Goal: Task Accomplishment & Management: Manage account settings

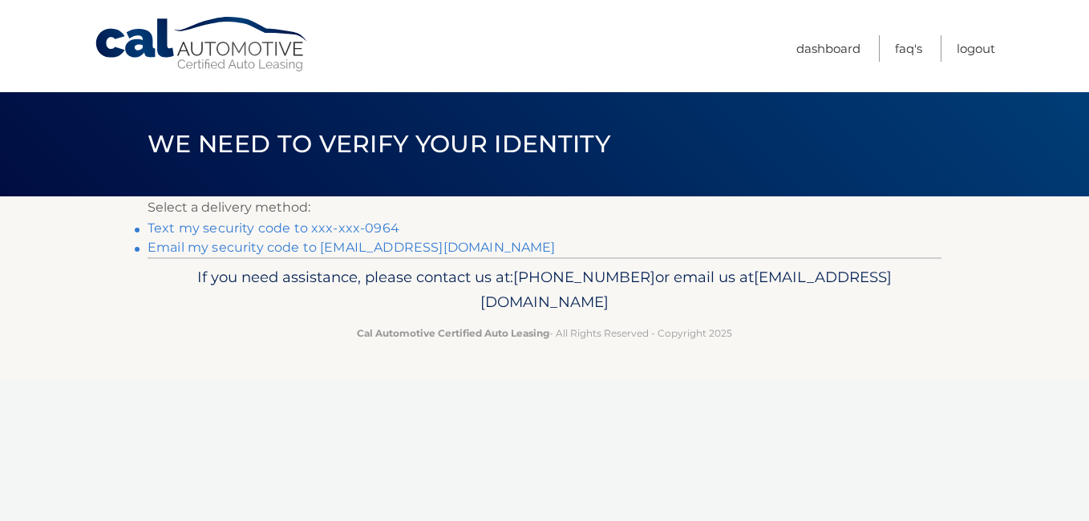
click at [238, 228] on link "Text my security code to xxx-xxx-0964" at bounding box center [274, 228] width 252 height 15
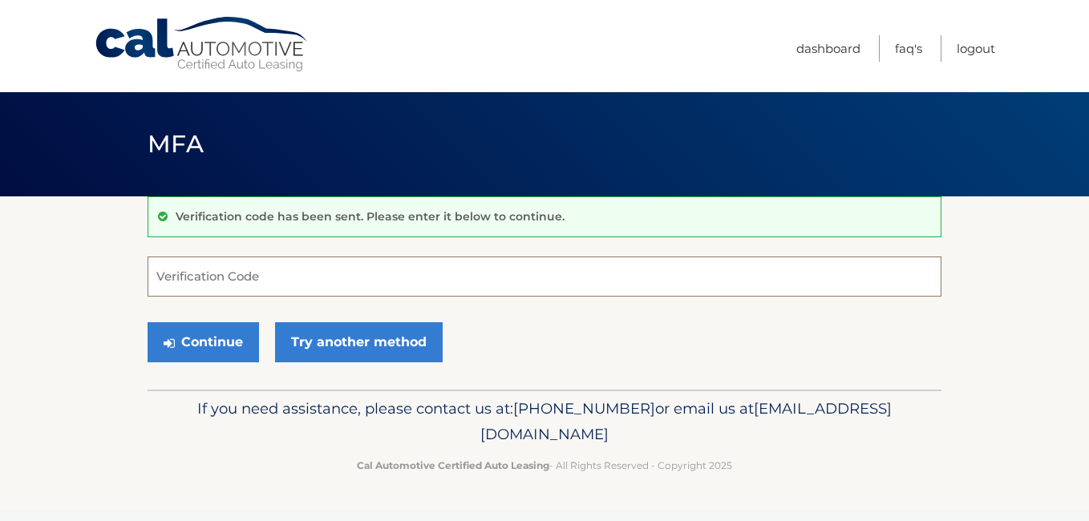
click at [299, 285] on input "Verification Code" at bounding box center [545, 277] width 794 height 40
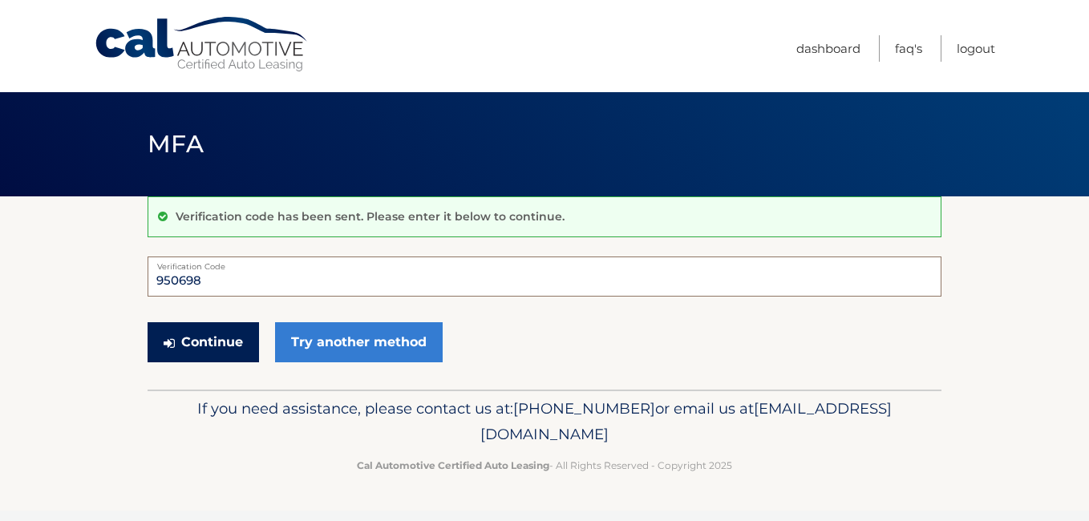
type input "950698"
click at [213, 344] on button "Continue" at bounding box center [204, 343] width 112 height 40
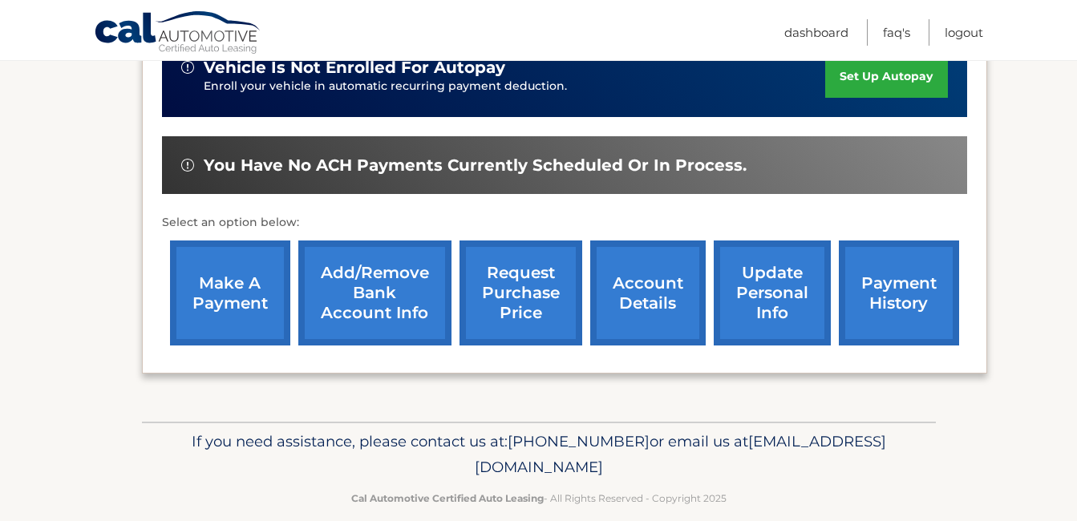
scroll to position [451, 0]
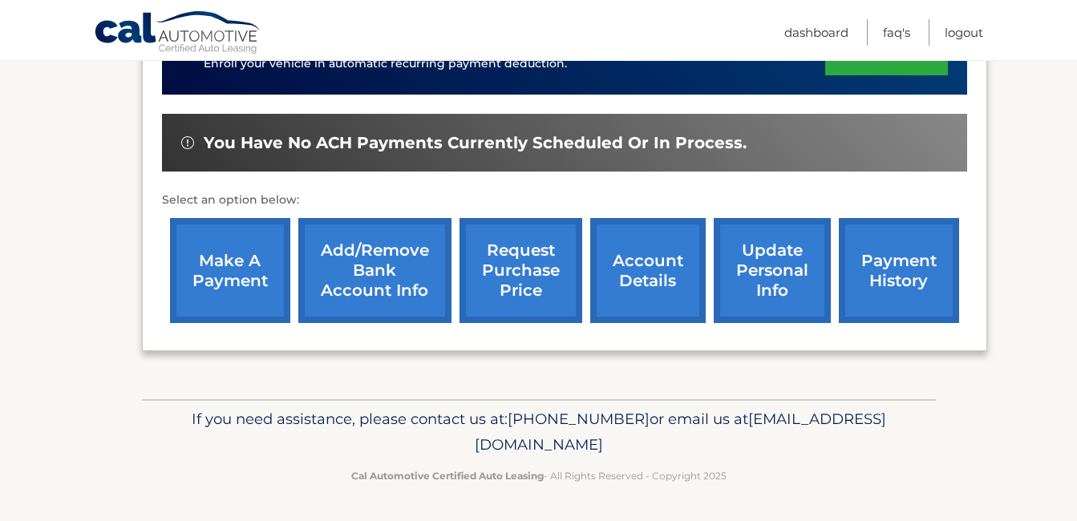
click at [671, 262] on link "account details" at bounding box center [648, 270] width 116 height 105
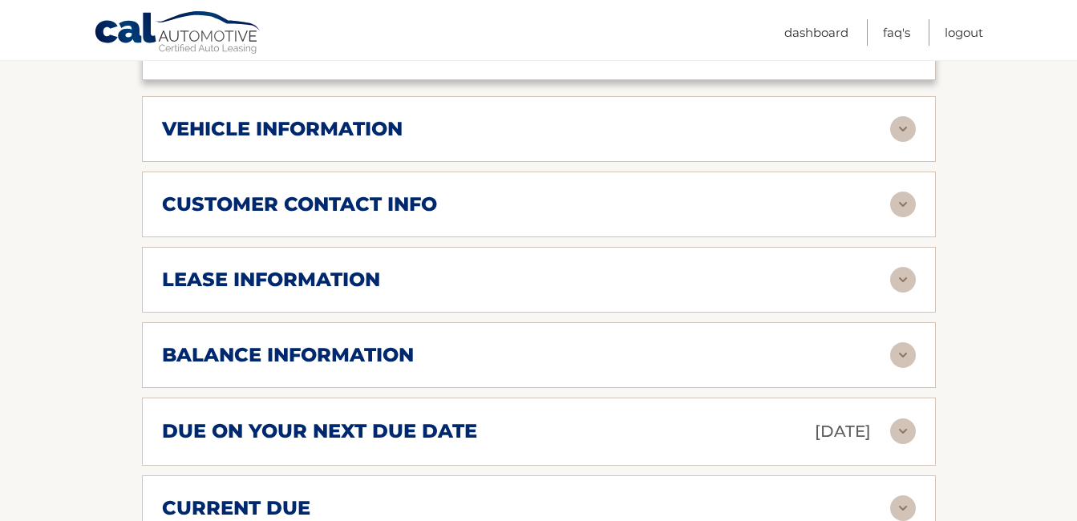
scroll to position [802, 0]
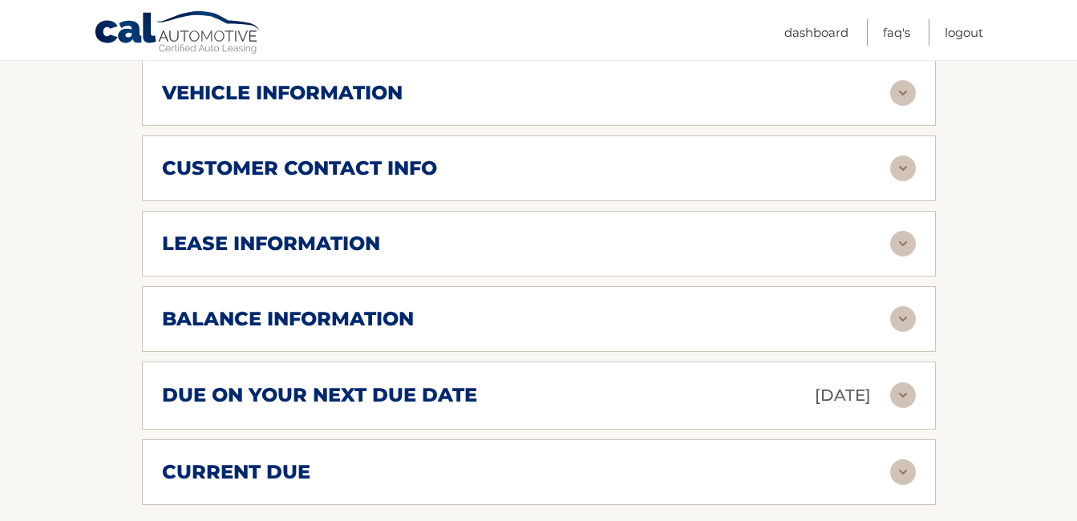
click at [909, 306] on img at bounding box center [904, 319] width 26 height 26
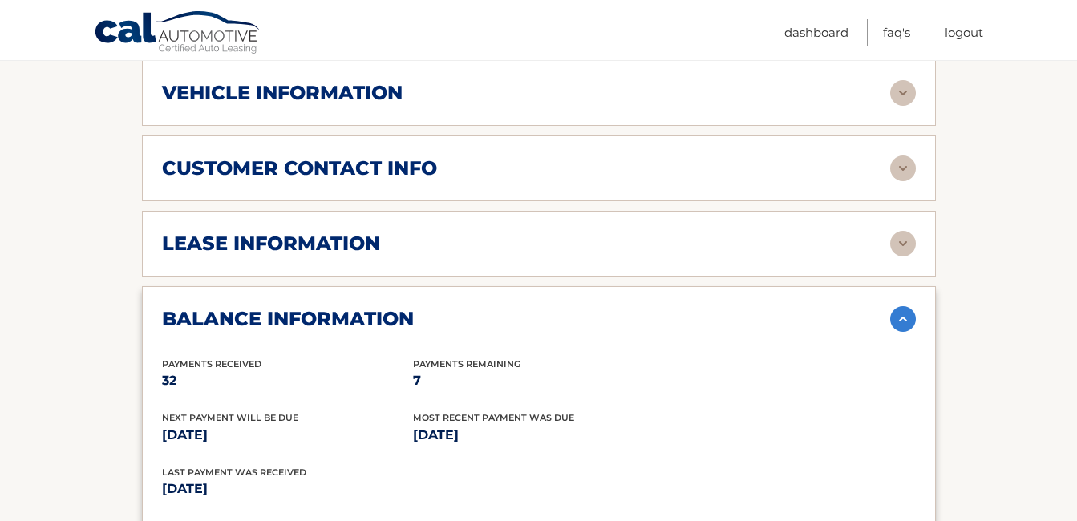
click at [903, 306] on img at bounding box center [904, 319] width 26 height 26
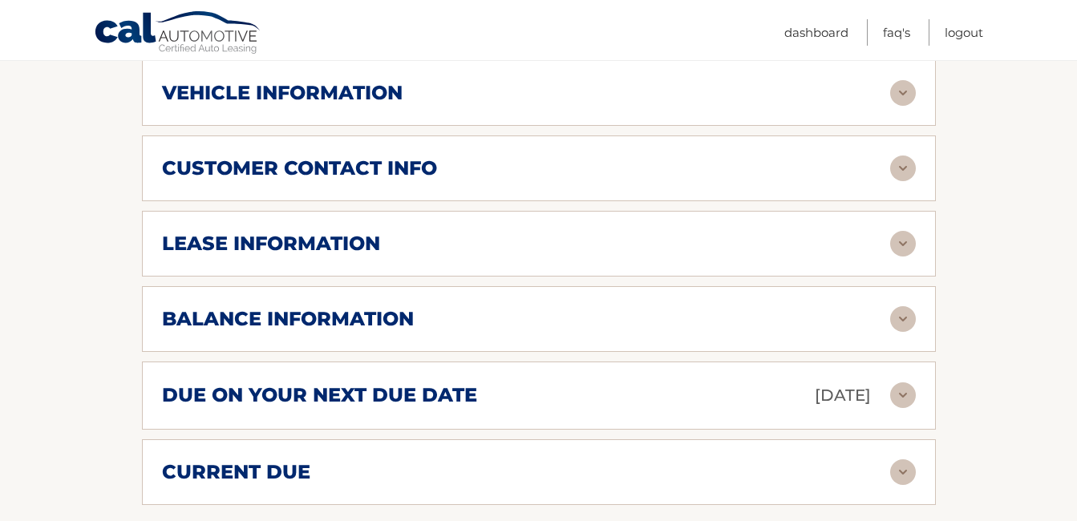
click at [899, 231] on img at bounding box center [904, 244] width 26 height 26
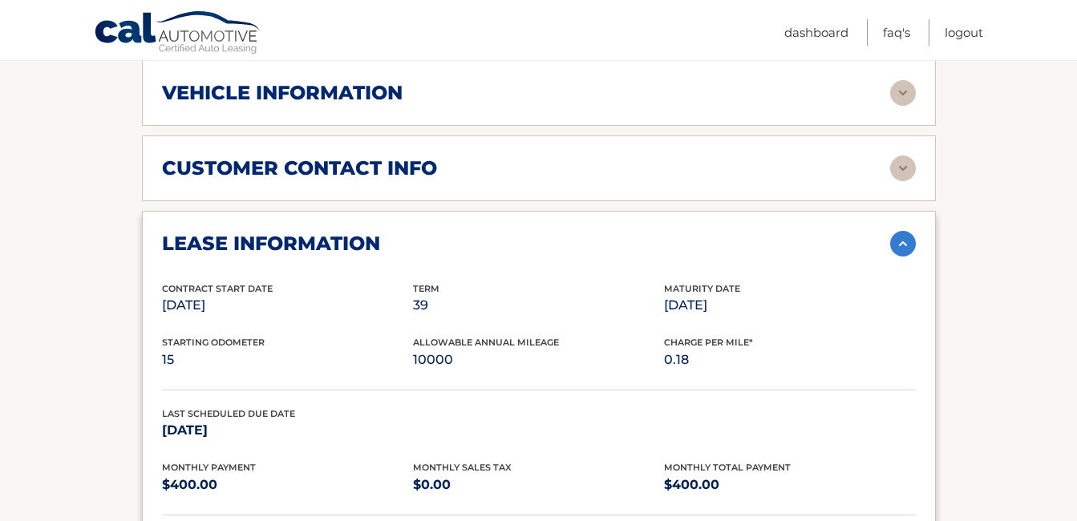
click at [903, 231] on img at bounding box center [904, 244] width 26 height 26
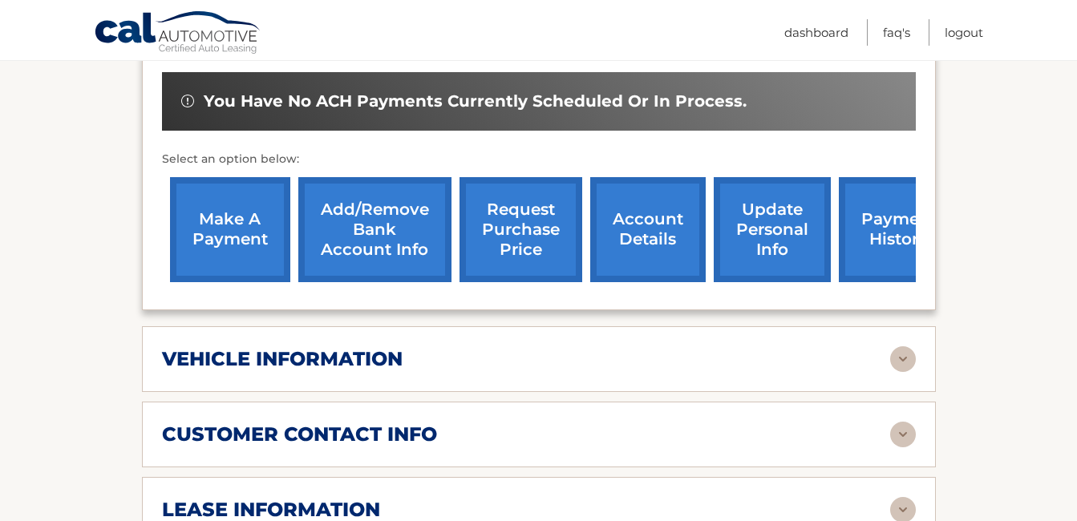
scroll to position [481, 0]
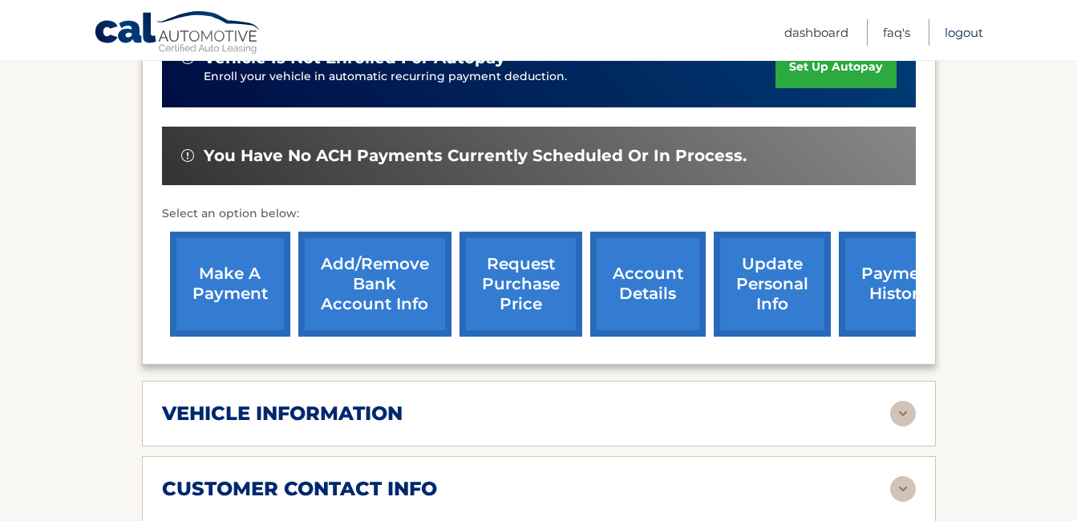
click at [957, 34] on link "Logout" at bounding box center [964, 32] width 39 height 26
